Goal: Navigation & Orientation: Find specific page/section

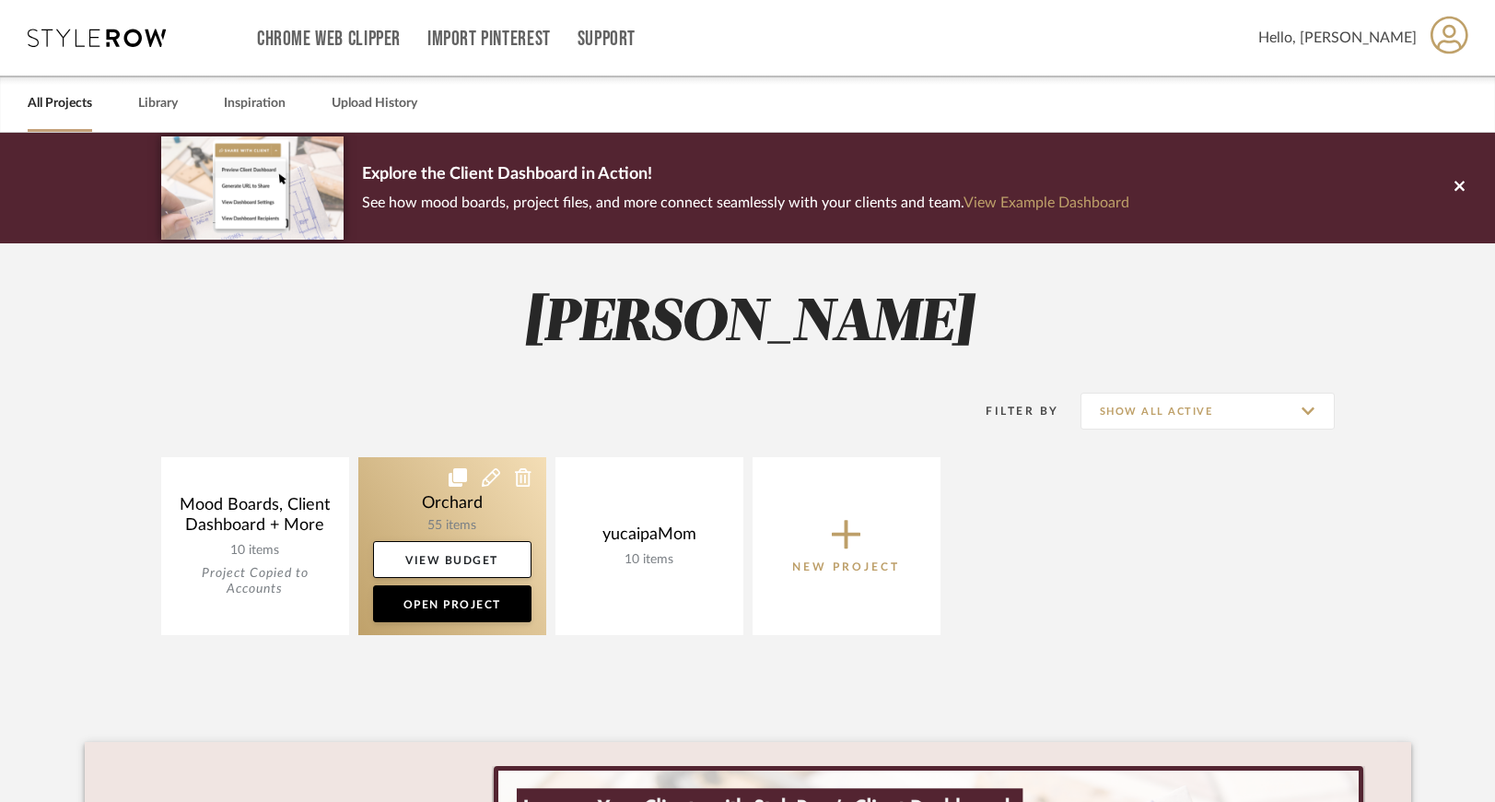
click at [492, 495] on link at bounding box center [452, 546] width 188 height 178
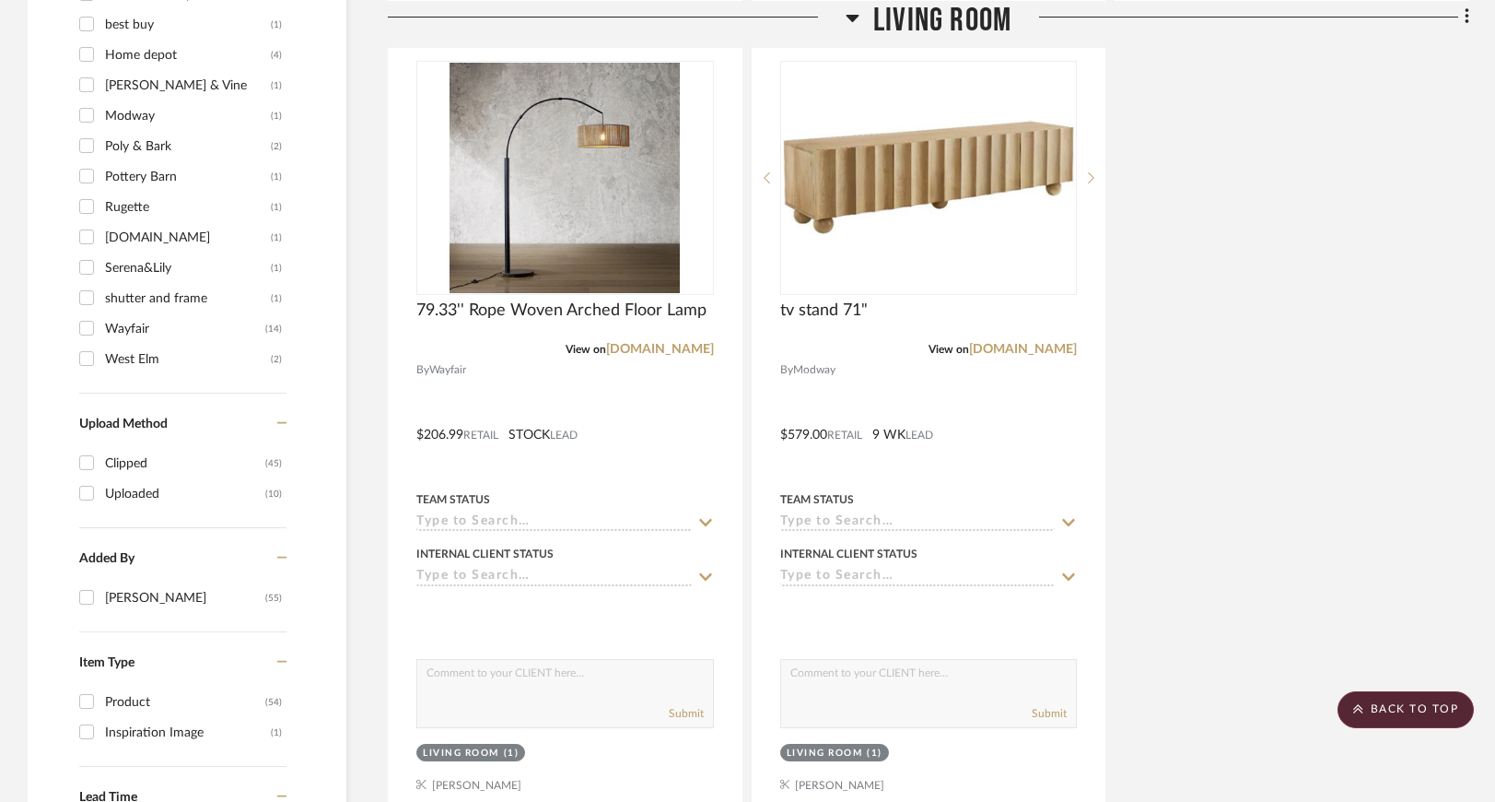
scroll to position [2119, 0]
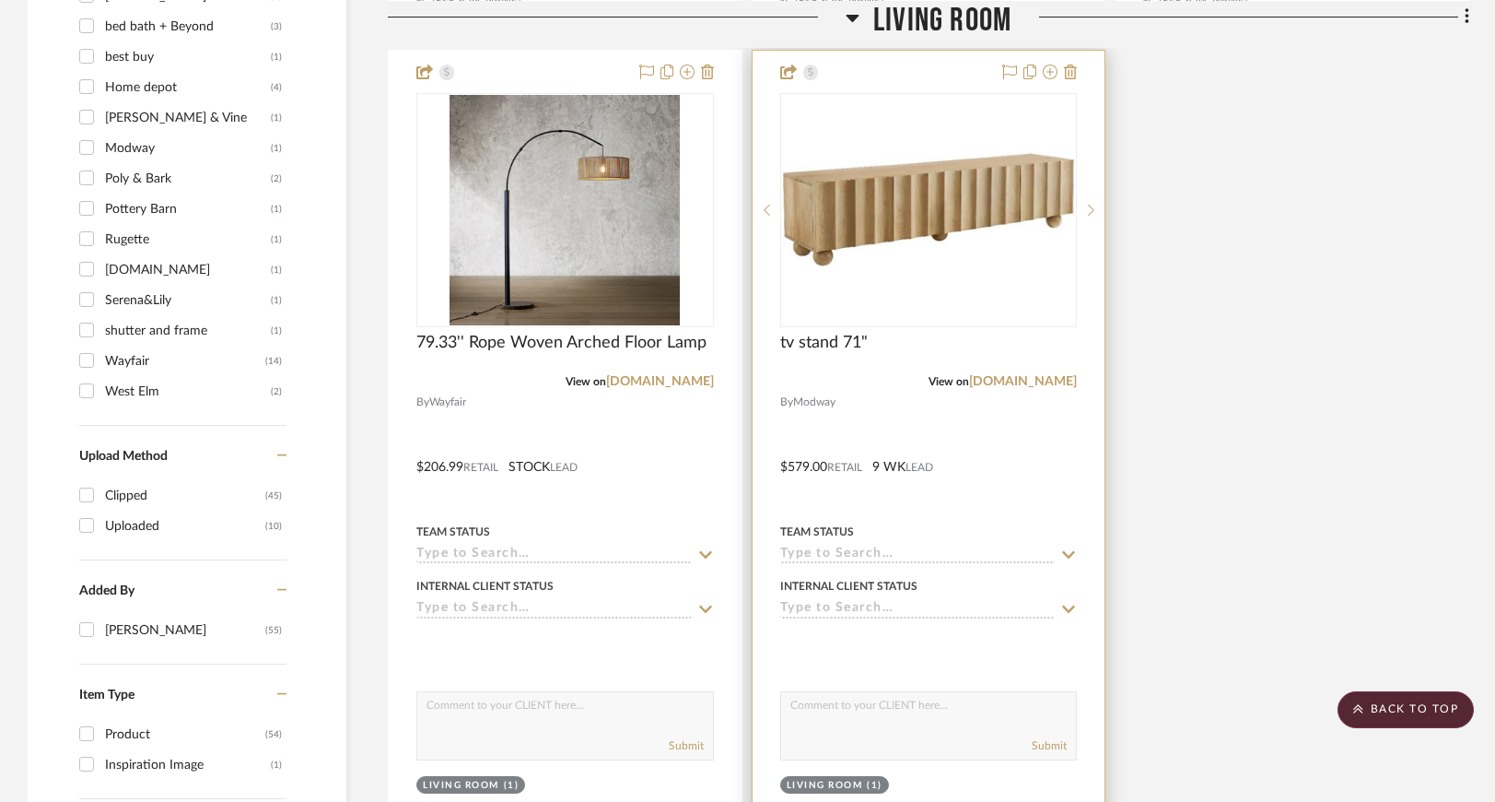
click at [950, 261] on img "0" at bounding box center [929, 209] width 294 height 115
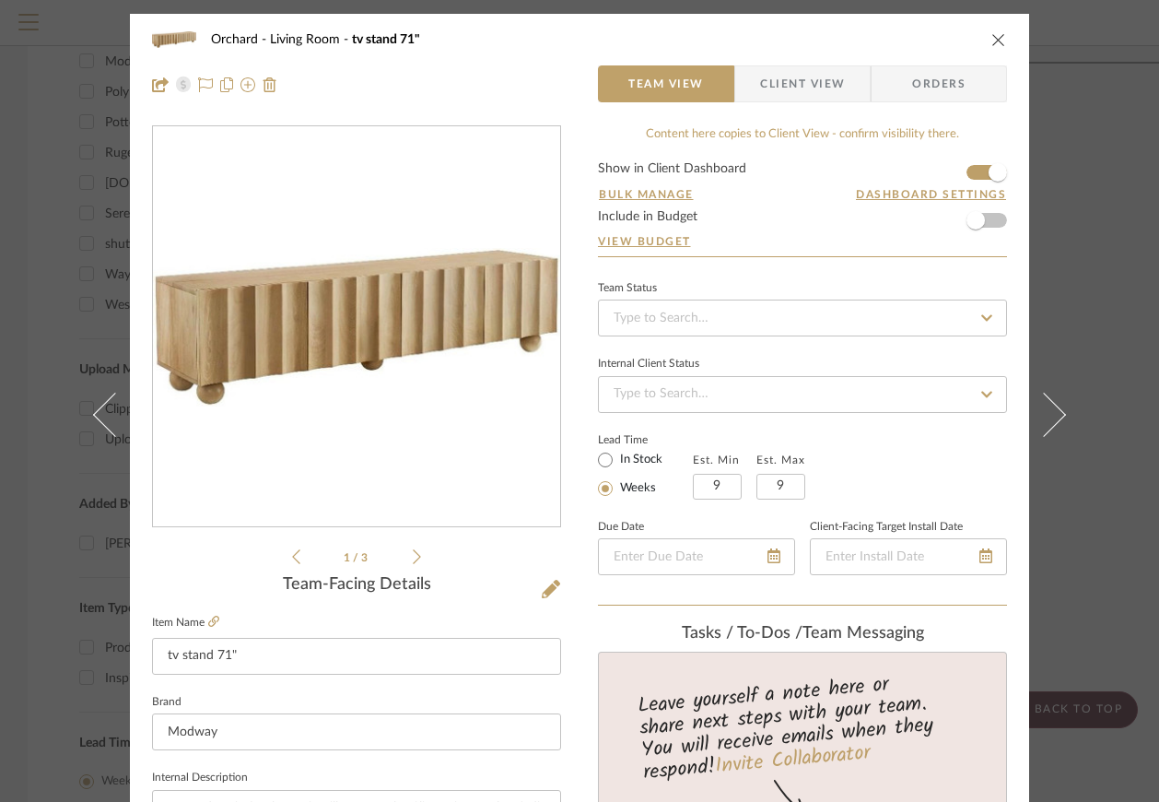
drag, startPoint x: 577, startPoint y: 346, endPoint x: 1102, endPoint y: 302, distance: 527.0
click at [0, 0] on div "Orchard Living Room tv stand 71" Team View Client View Orders 1 / 3 Team-Facing…" at bounding box center [579, 401] width 1159 height 802
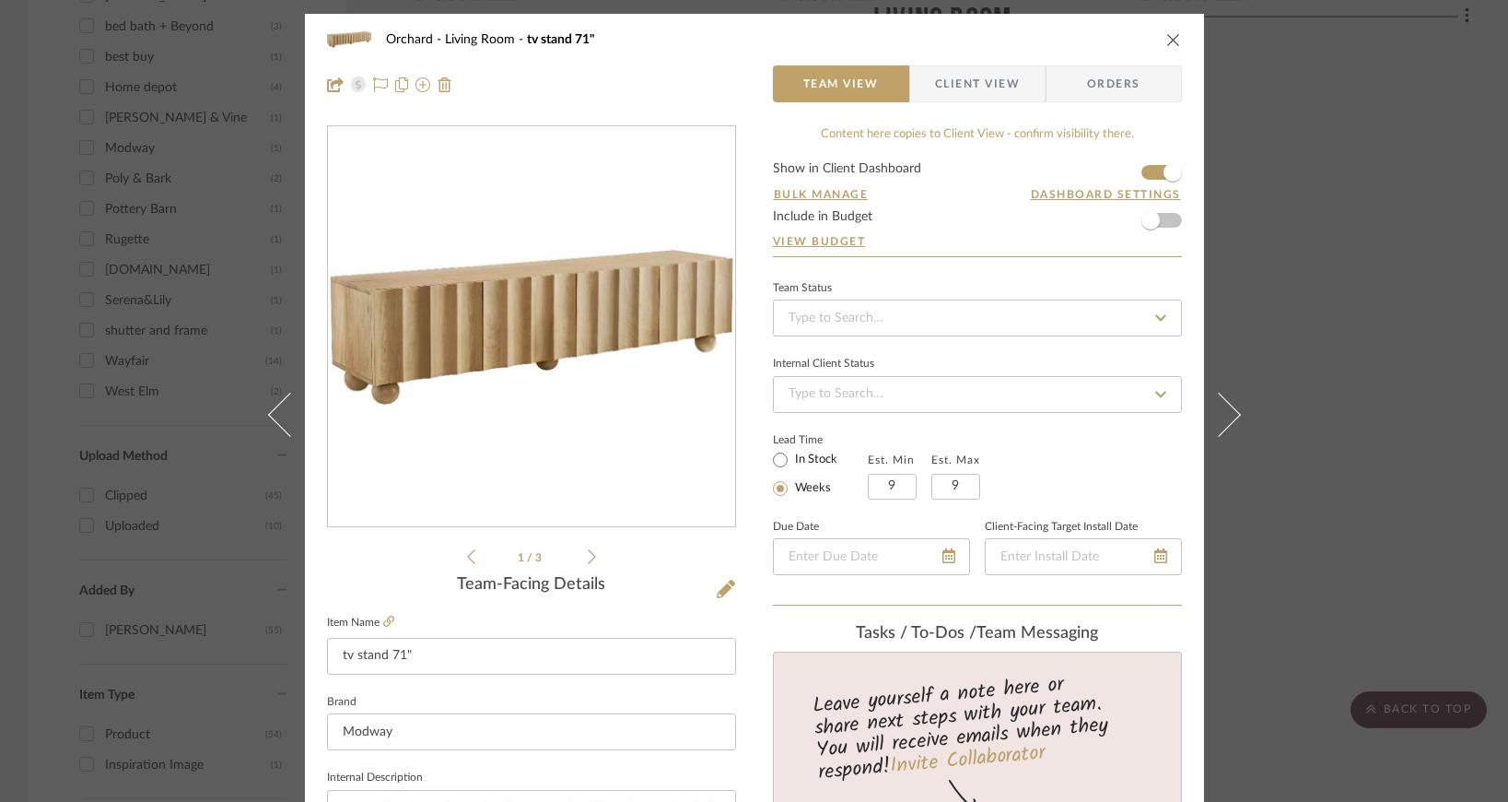
click at [1172, 40] on icon "close" at bounding box center [1174, 39] width 15 height 15
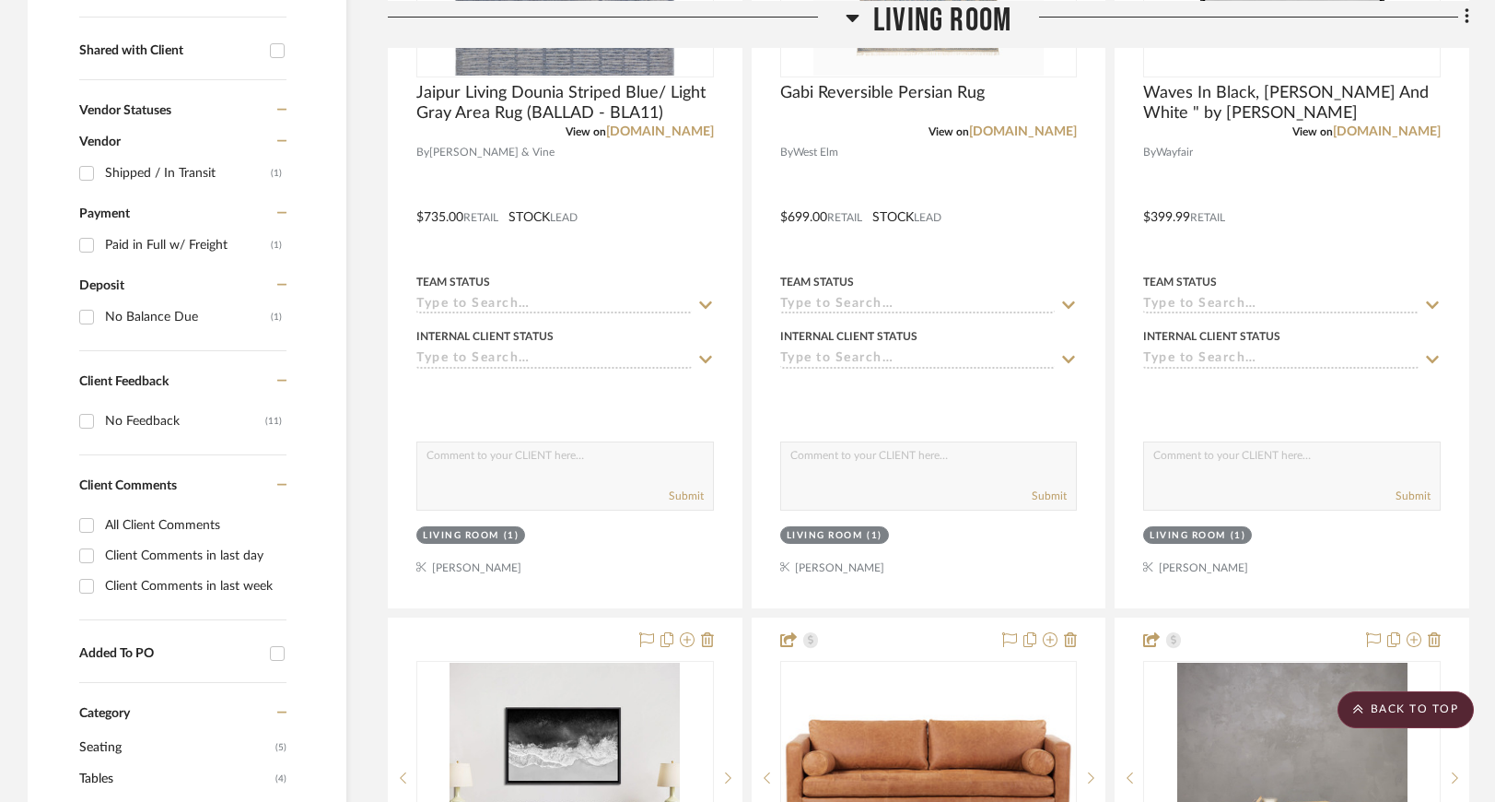
scroll to position [396, 0]
